Goal: Task Accomplishment & Management: Manage account settings

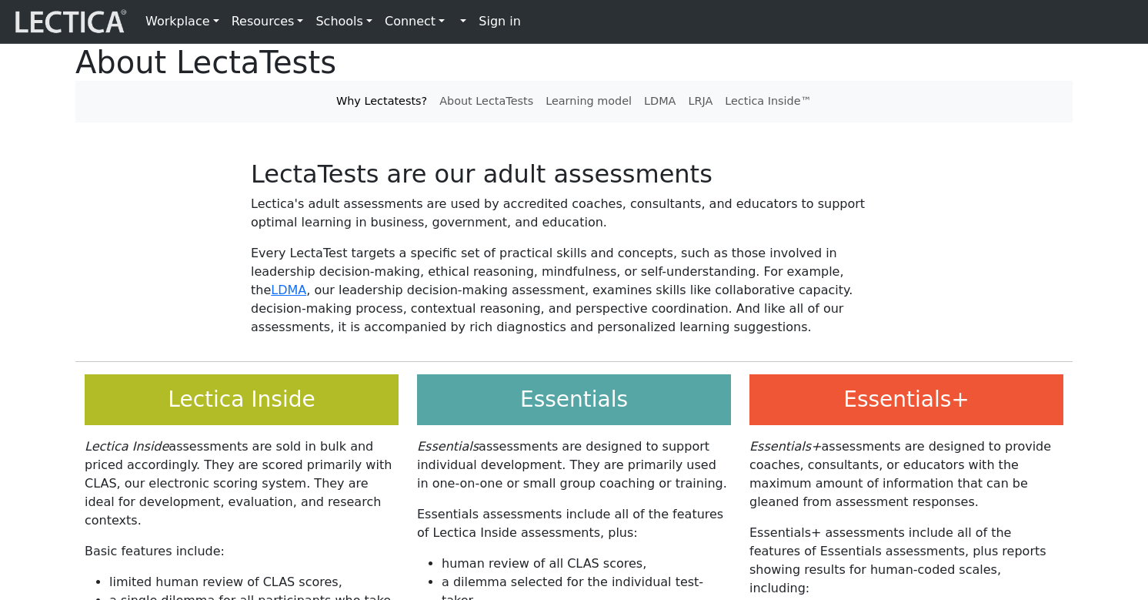
click at [479, 18] on strong "Sign in" at bounding box center [500, 21] width 42 height 15
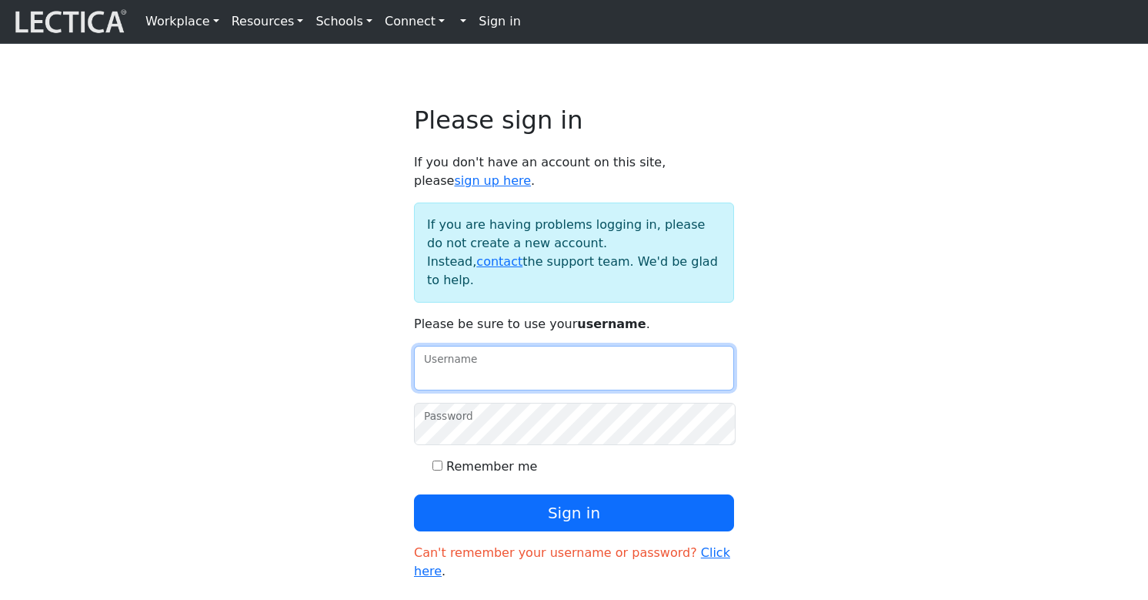
click at [511, 346] on input "Username" at bounding box center [574, 368] width 320 height 45
type input "theodawson"
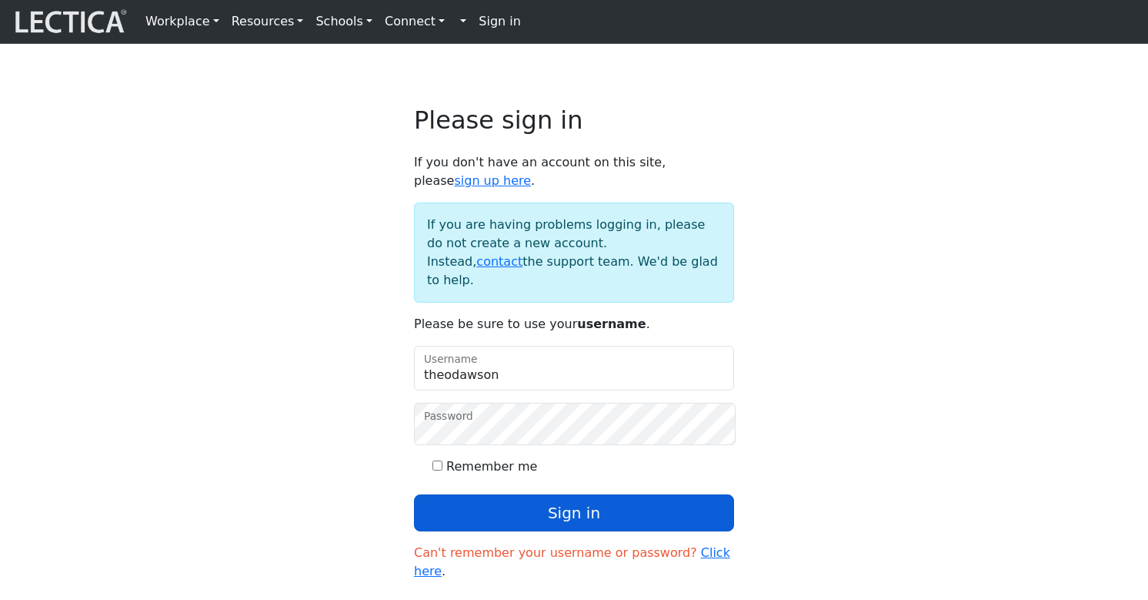
click at [549, 494] on button "Sign in" at bounding box center [574, 512] width 320 height 37
